Goal: Find specific page/section: Find specific page/section

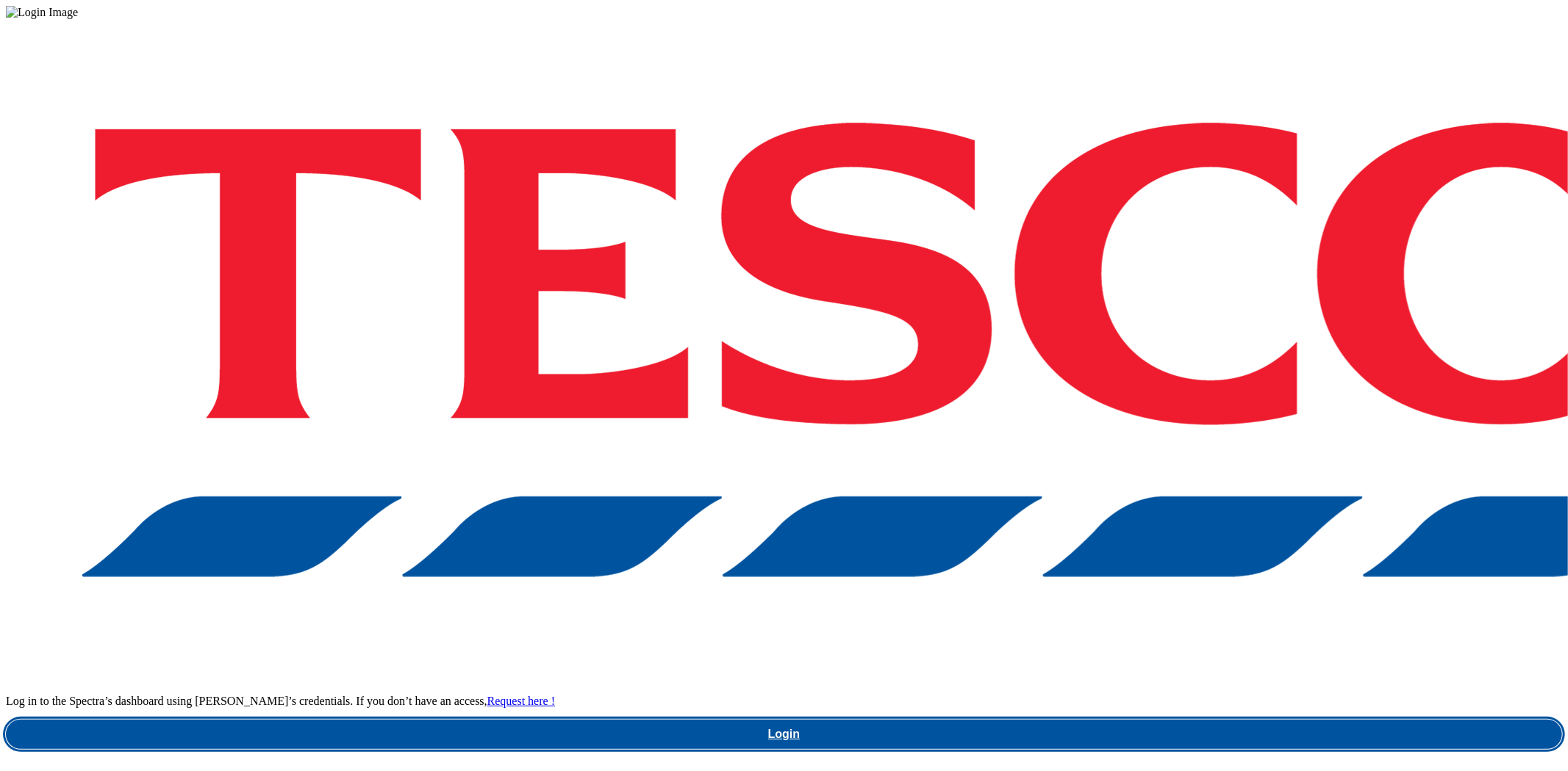
click at [1176, 720] on link "Login" at bounding box center [784, 735] width 1556 height 30
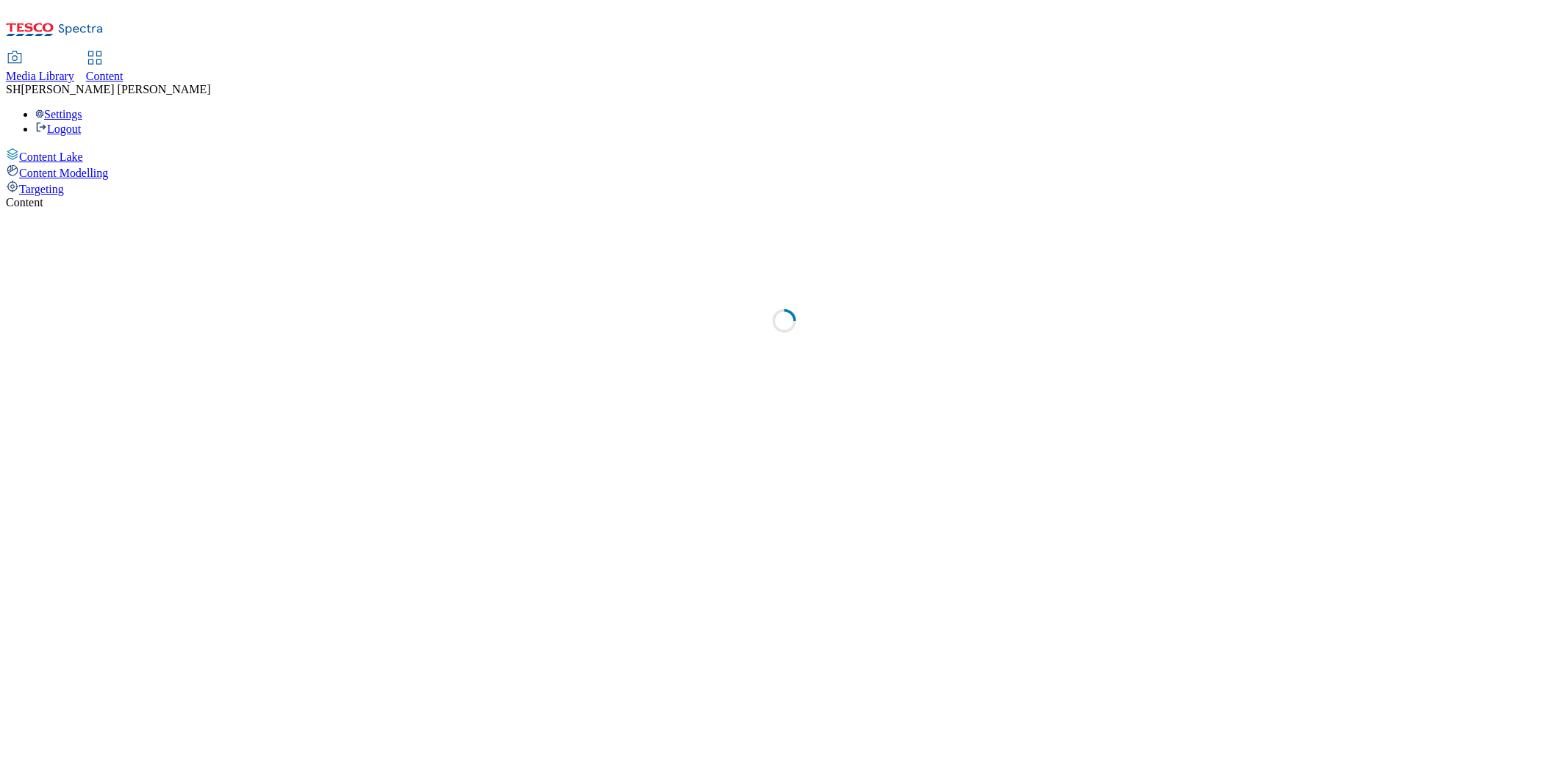
select select "ghs-[GEOGRAPHIC_DATA]"
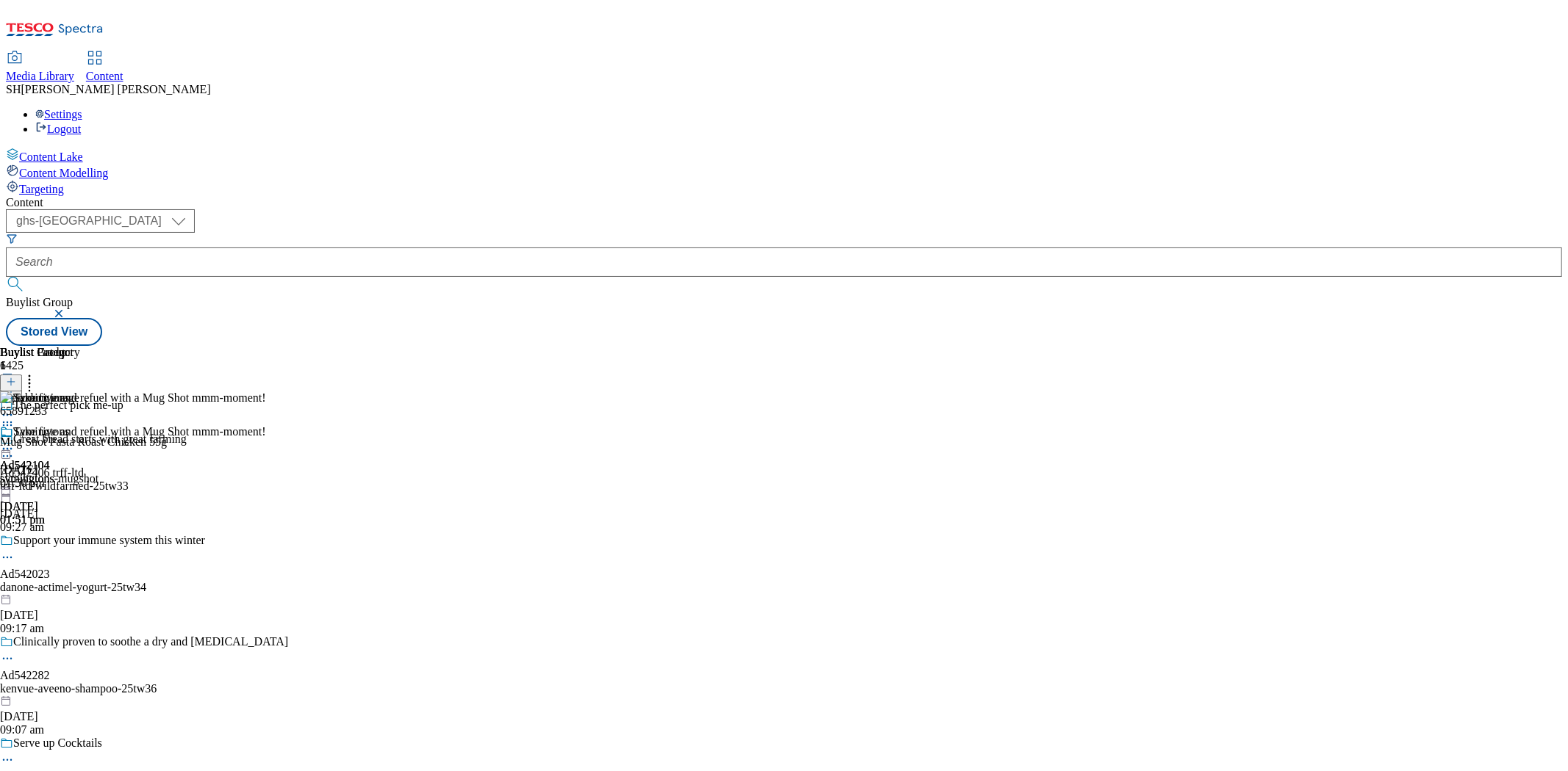
click at [68, 309] on button "button" at bounding box center [60, 314] width 14 height 8
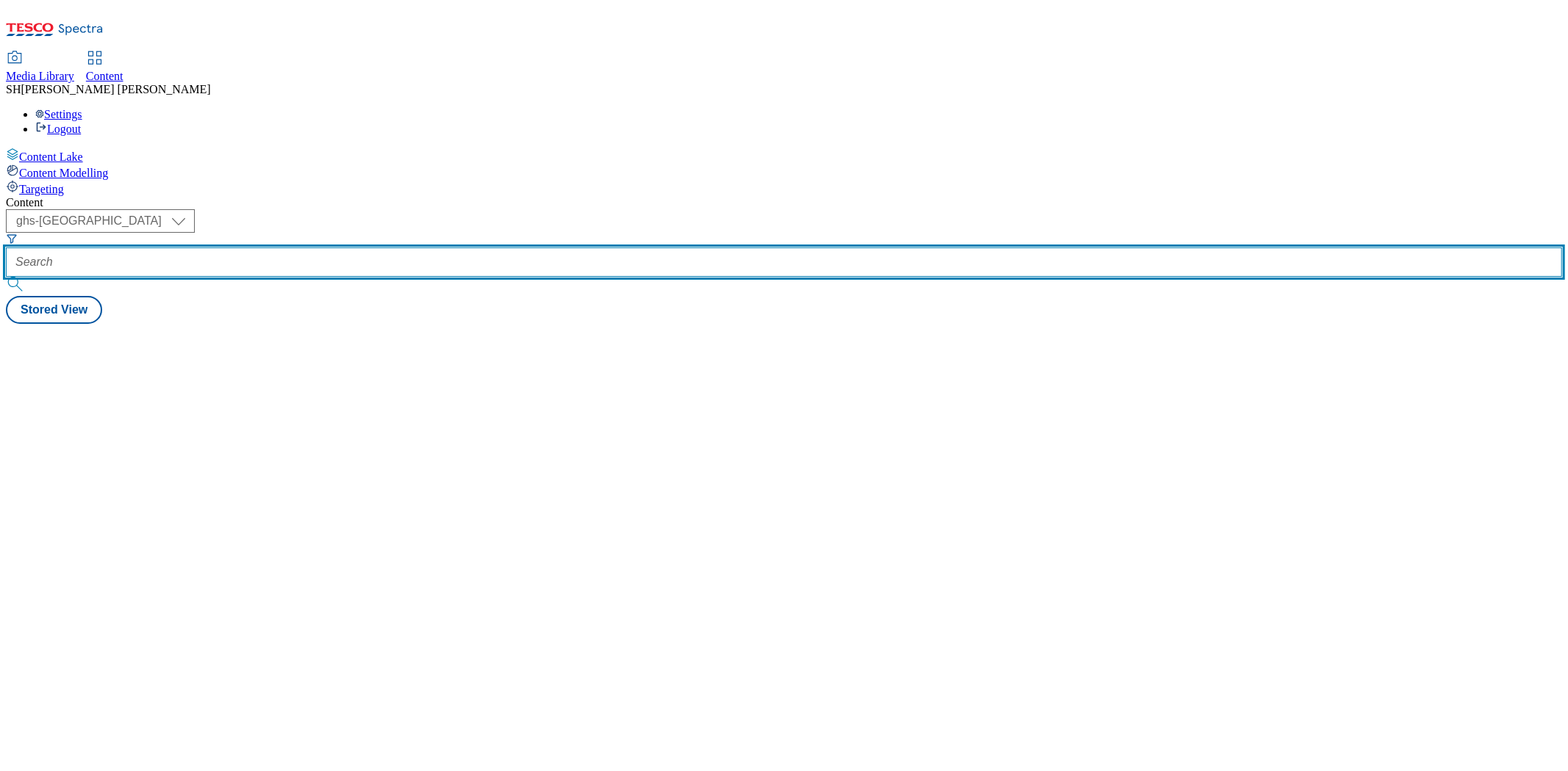
click at [350, 248] on input "text" at bounding box center [784, 262] width 1556 height 30
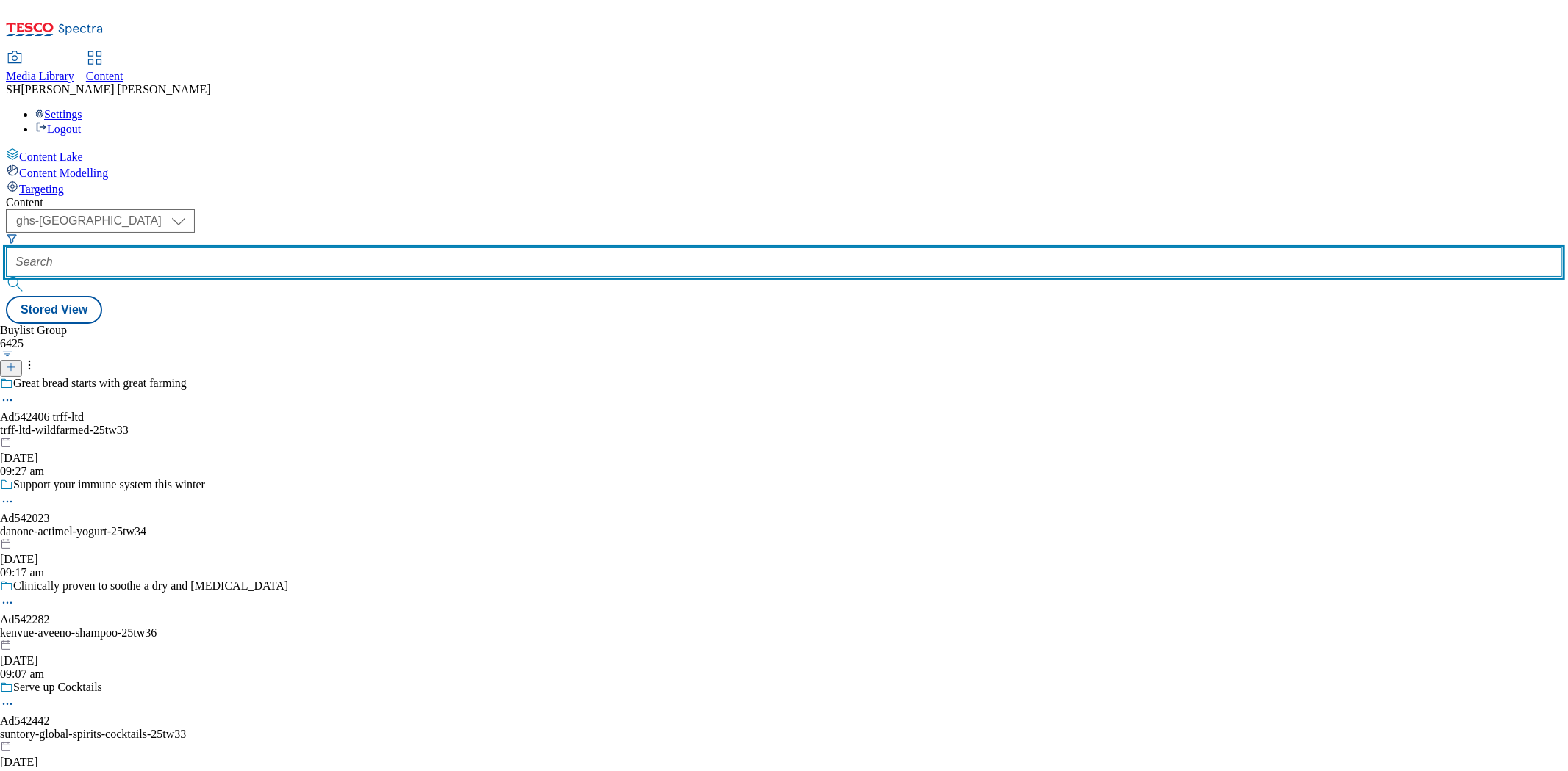
paste input "meno-bladderweakness"
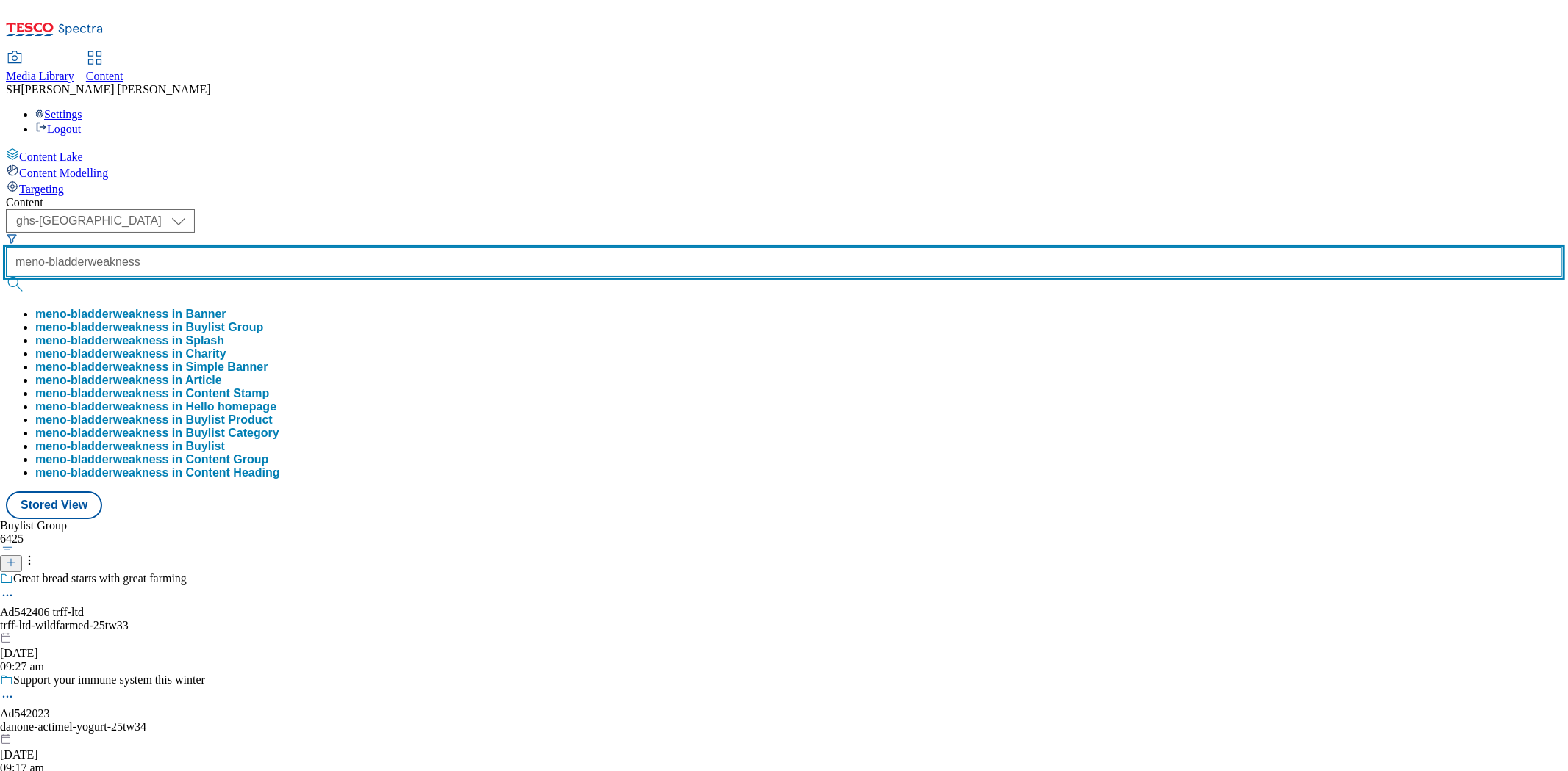
type input "meno-bladderweakness"
click at [6, 277] on button "submit" at bounding box center [16, 284] width 20 height 14
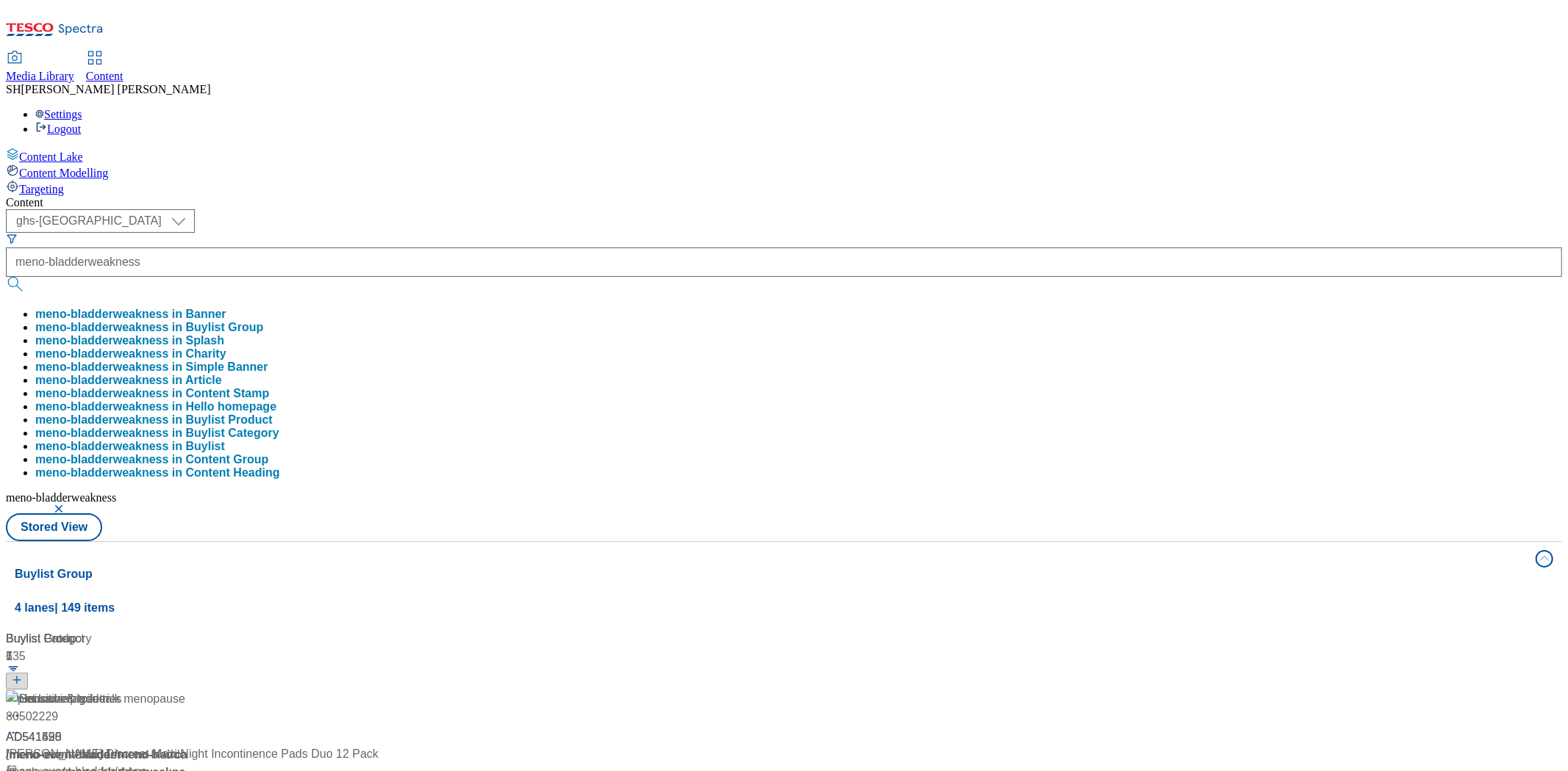
click at [189, 691] on div "Let us help you talk menopause AD541620 / meno-event-bladder 15 Sept 2025 09:09…" at bounding box center [97, 753] width 184 height 126
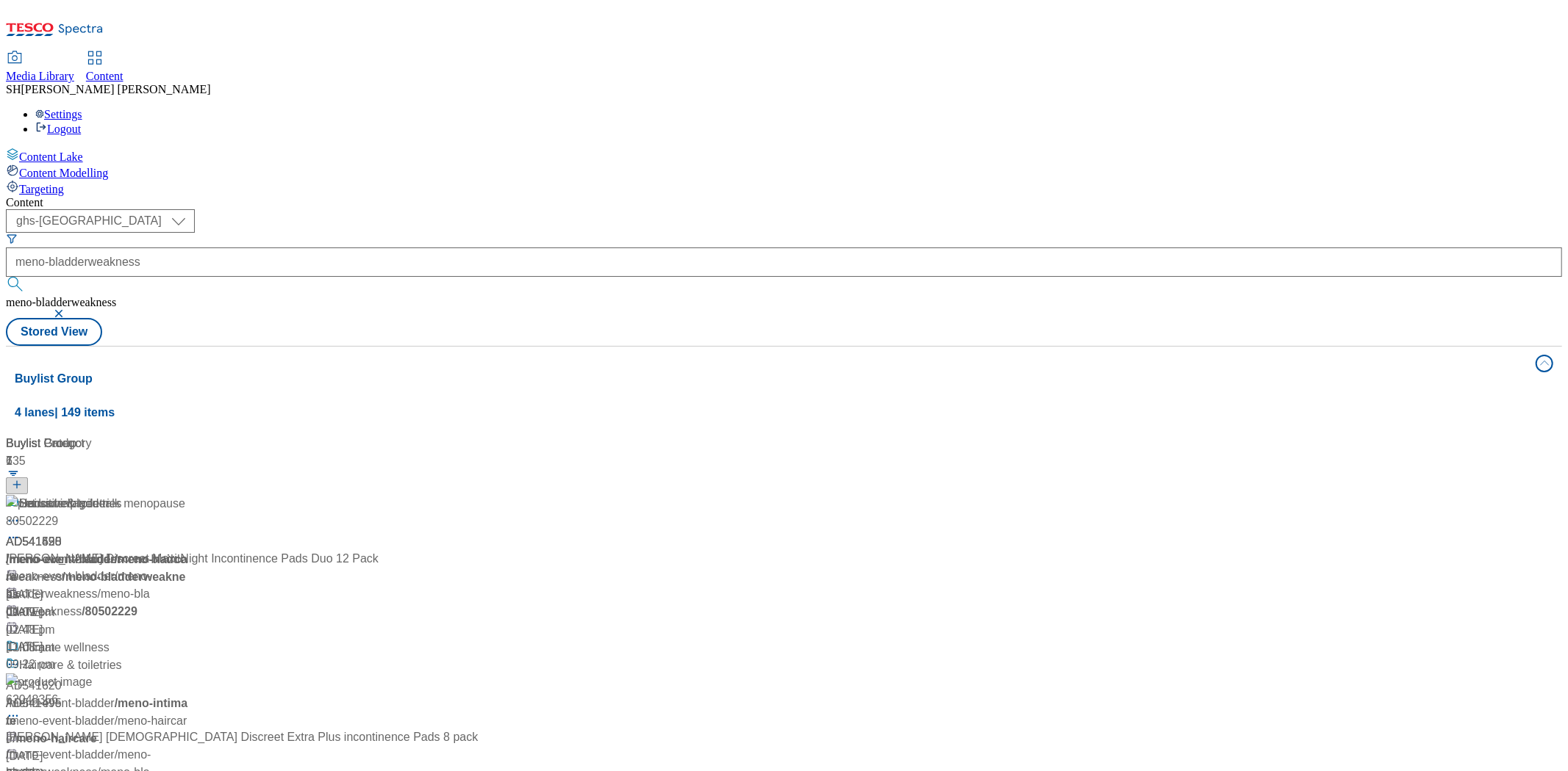
scroll to position [18, 0]
click at [189, 495] on div "Sensitive bladder AD541558 / meno-event-bladder / meno-bladderweakness / meno-b…" at bounding box center [97, 576] width 184 height 161
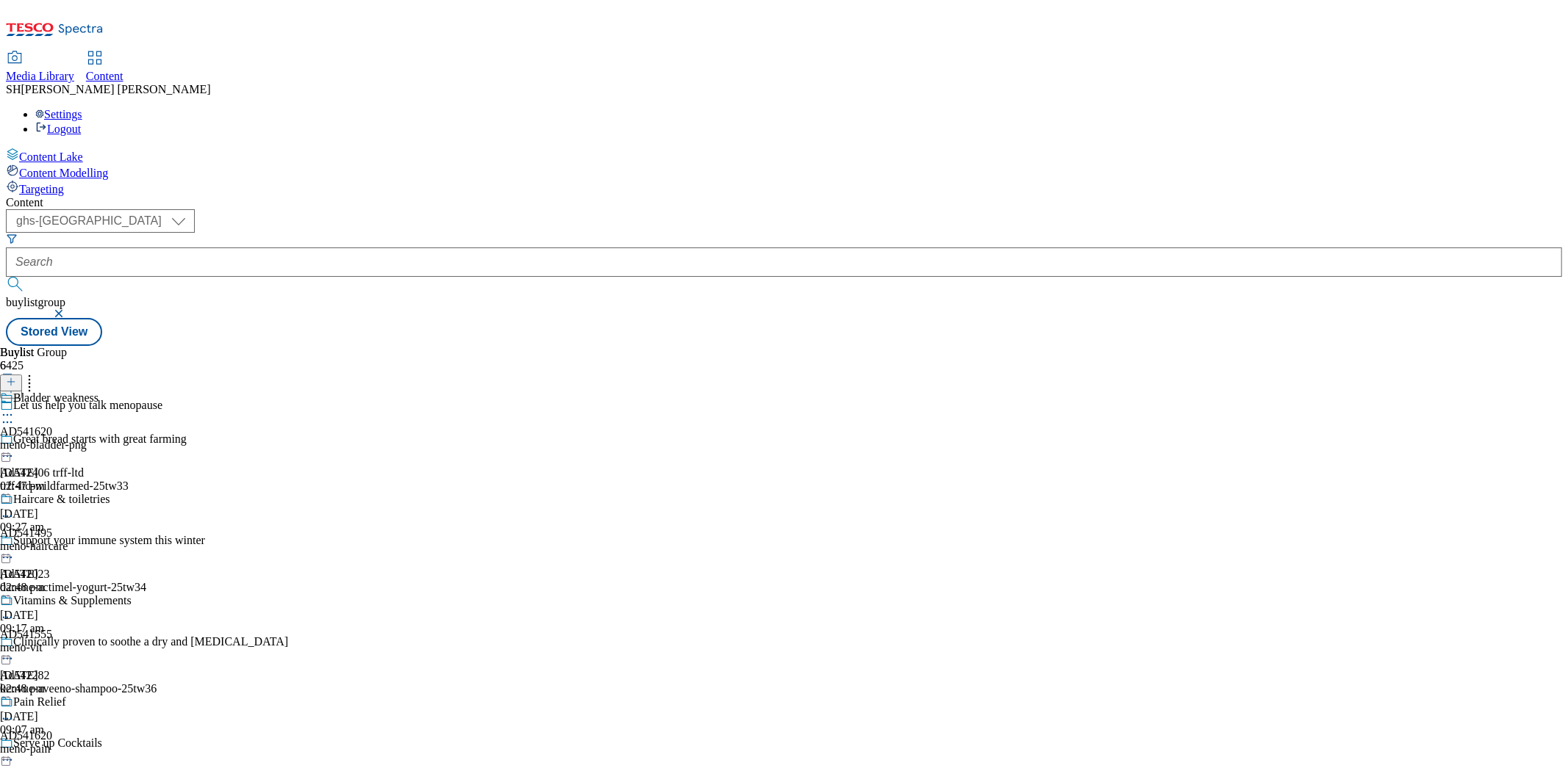
click at [132, 439] on div "meno-bladder-png" at bounding box center [66, 446] width 132 height 14
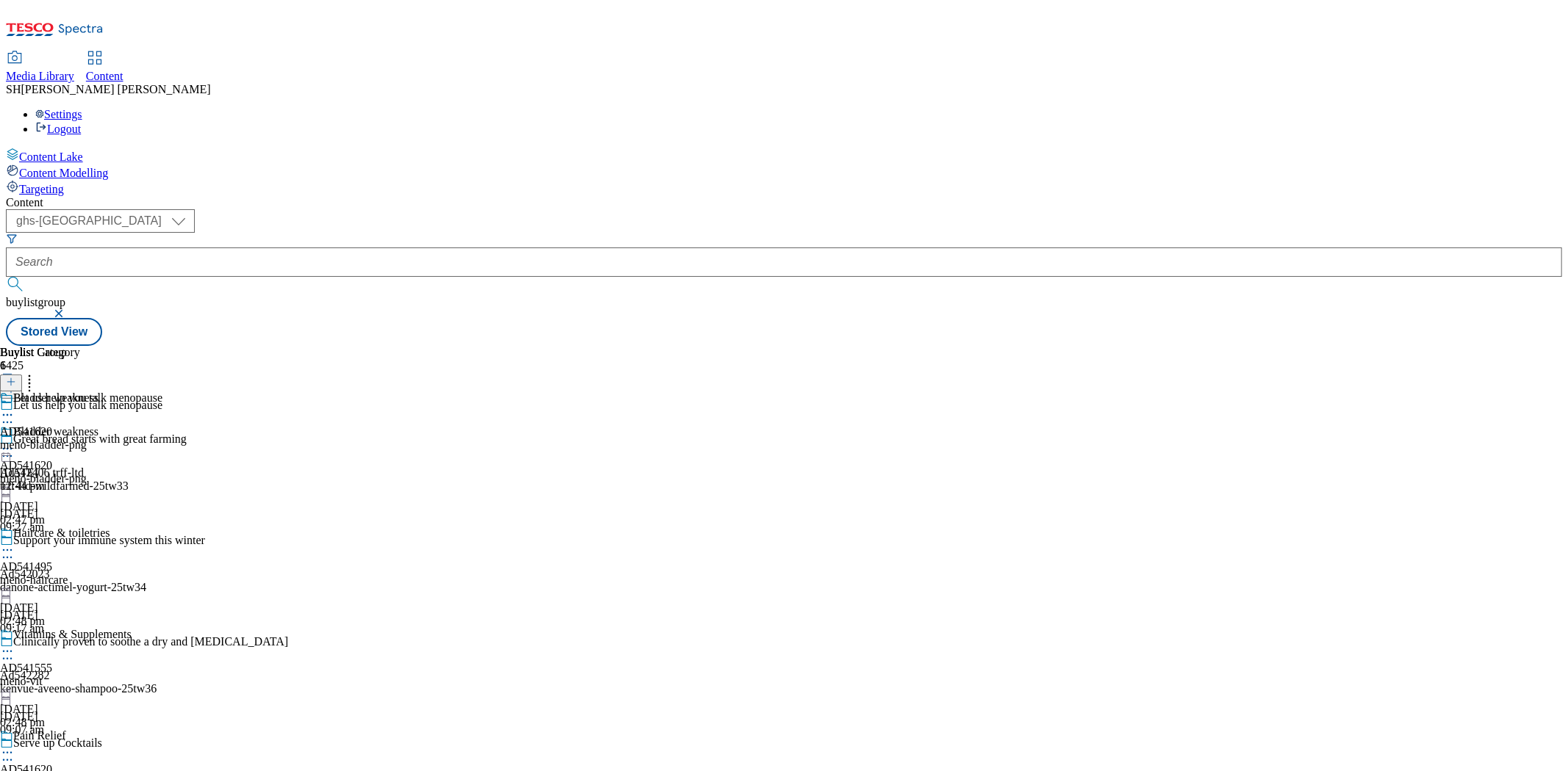
click at [132, 473] on div "meno-bladder-png" at bounding box center [66, 479] width 132 height 14
click at [98, 425] on div "Bladder weakness" at bounding box center [56, 432] width 85 height 14
click at [162, 439] on div "meno-bladder-png" at bounding box center [81, 446] width 162 height 14
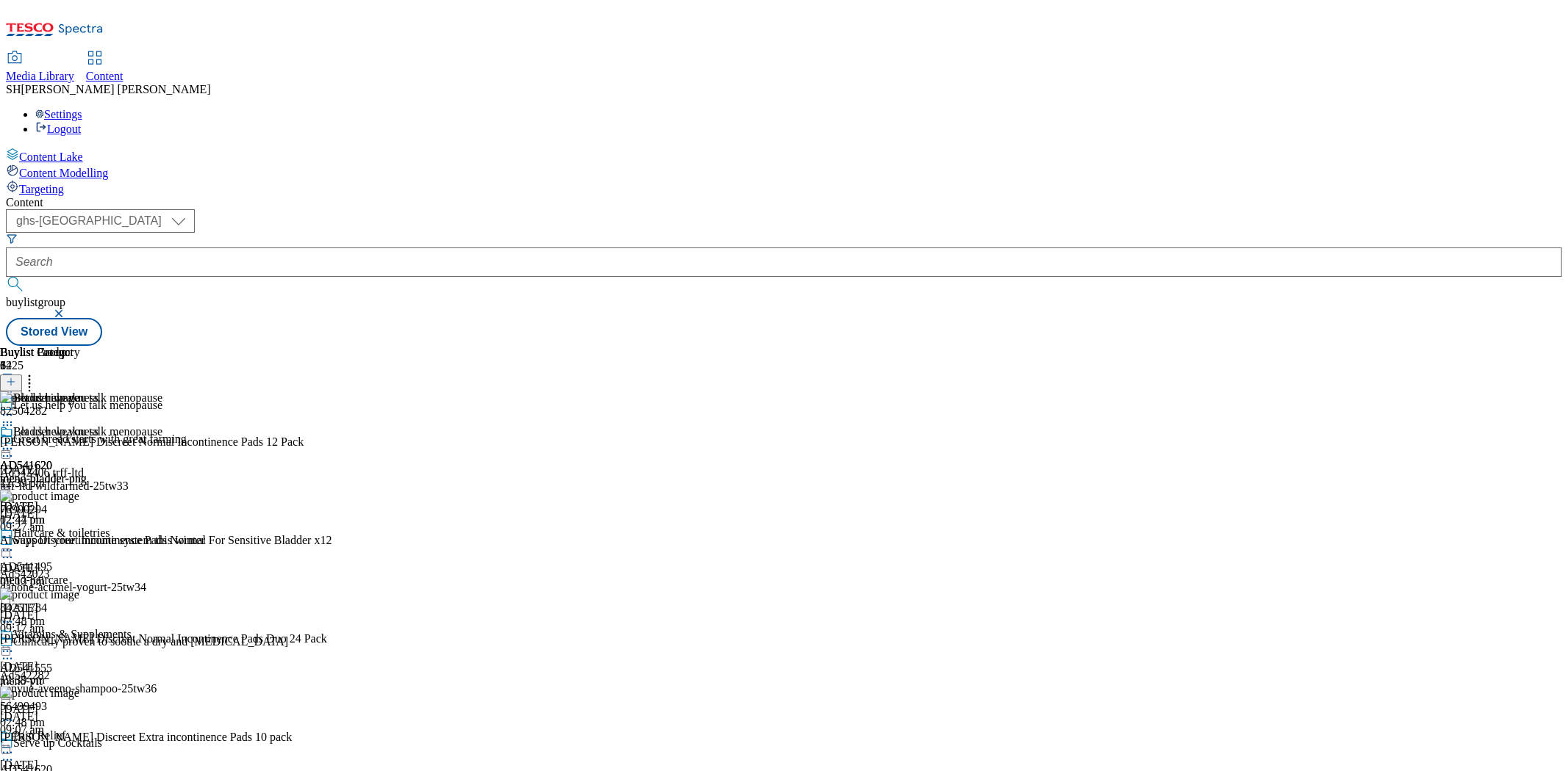
click at [14, 441] on icon at bounding box center [7, 448] width 14 height 14
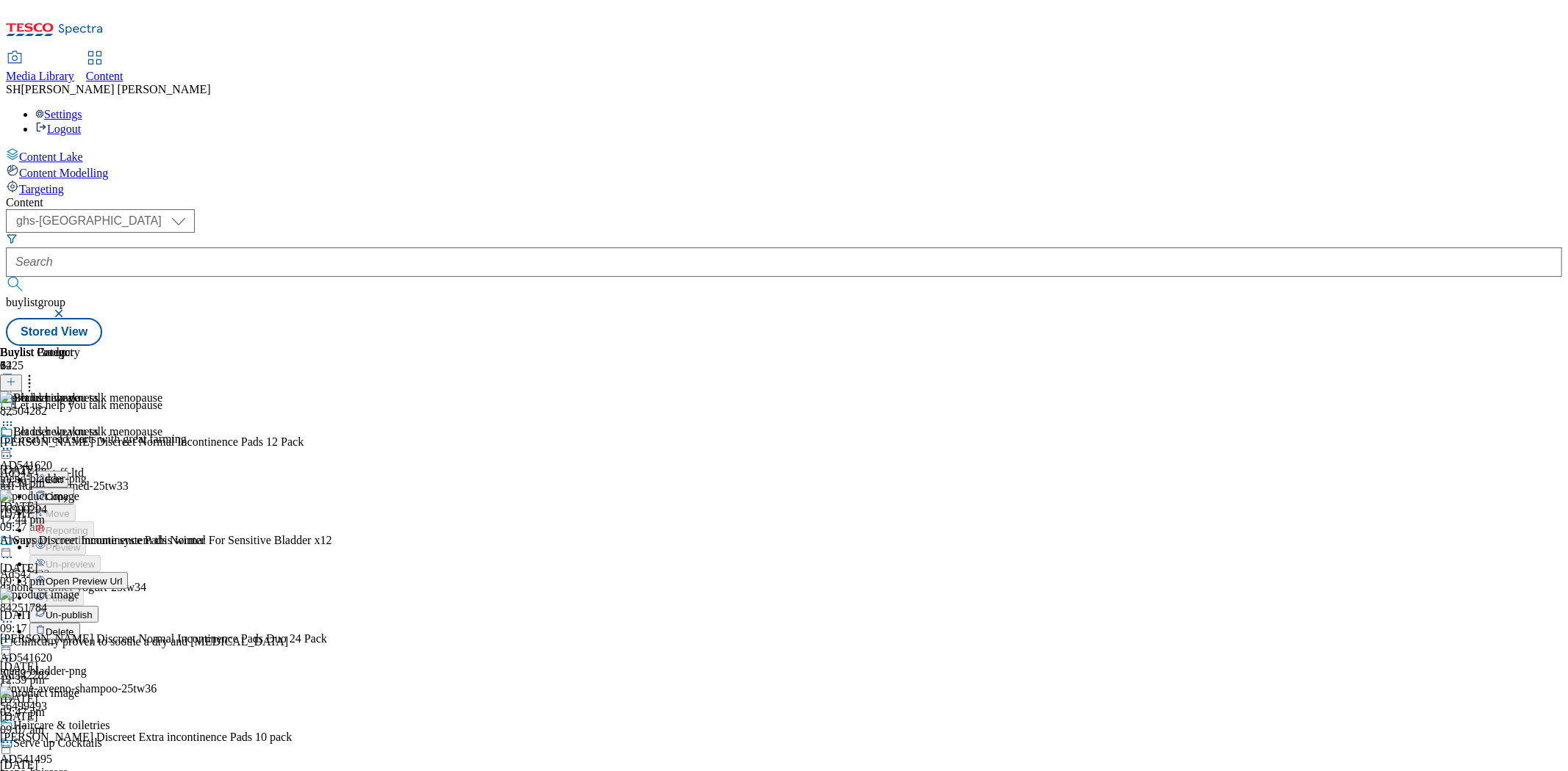
click at [122, 576] on span "Open Preview Url" at bounding box center [84, 581] width 76 height 11
